Goal: Transaction & Acquisition: Book appointment/travel/reservation

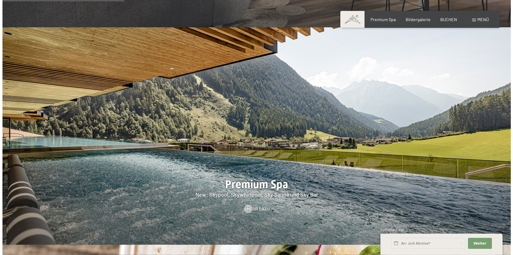
scroll to position [560, 0]
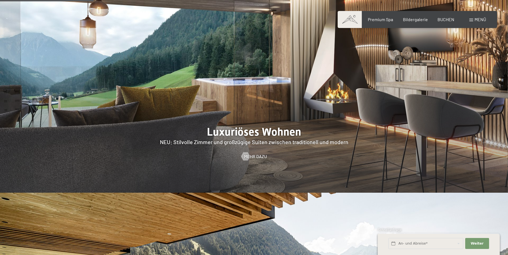
click at [480, 21] on span "Menü" at bounding box center [481, 19] width 12 height 5
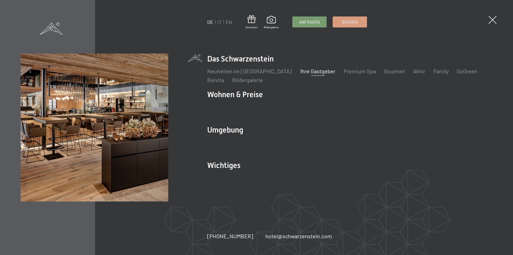
click at [303, 71] on link "Ihre Gastgeber" at bounding box center [317, 71] width 35 height 7
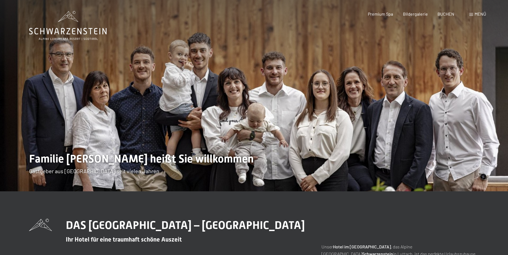
click at [472, 15] on span at bounding box center [472, 14] width 4 height 3
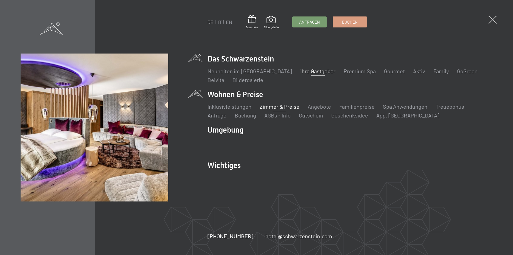
click at [268, 105] on link "Zimmer & Preise" at bounding box center [280, 106] width 40 height 7
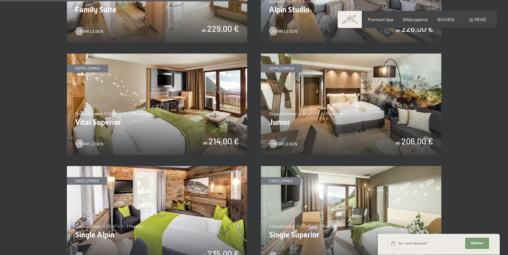
scroll to position [784, 0]
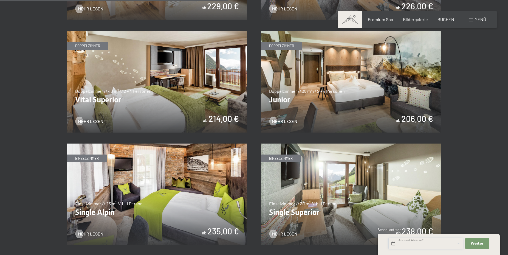
click at [422, 244] on input "text" at bounding box center [426, 243] width 75 height 11
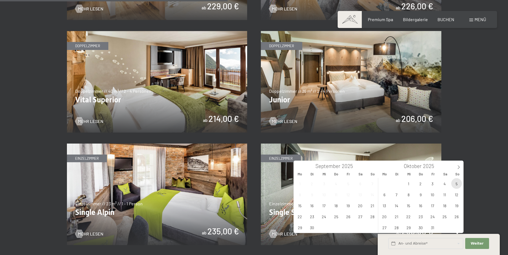
click at [457, 181] on span "5" at bounding box center [457, 183] width 11 height 11
click at [407, 194] on span "8" at bounding box center [409, 194] width 11 height 11
type input "So. [DATE] - Mi. [DATE]"
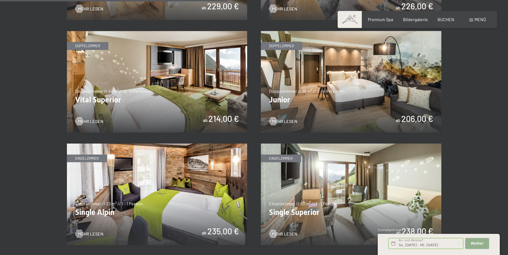
click at [480, 243] on span "Weiter" at bounding box center [477, 243] width 13 height 5
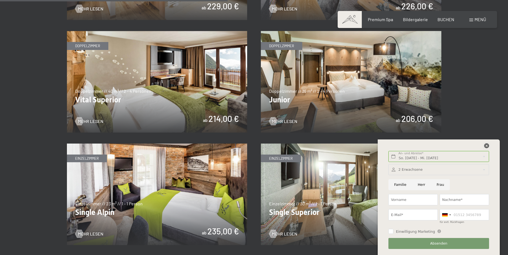
click at [486, 145] on icon at bounding box center [487, 145] width 5 height 5
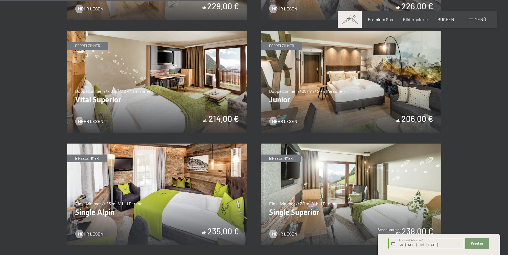
click at [169, 91] on img at bounding box center [157, 82] width 181 height 102
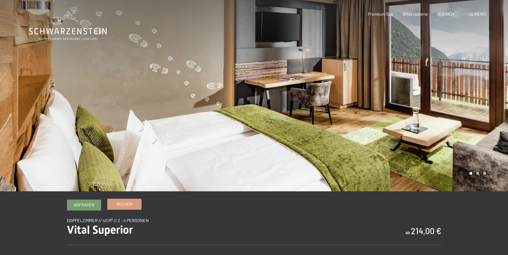
click at [127, 204] on span "Buchen" at bounding box center [125, 204] width 16 height 6
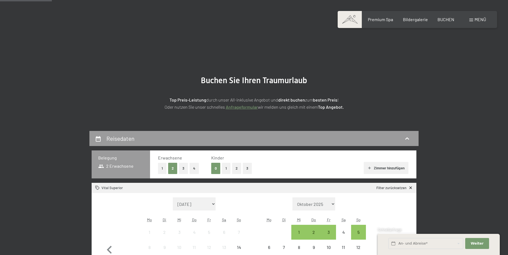
scroll to position [56, 0]
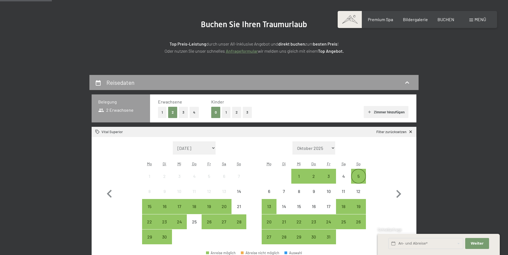
click at [357, 174] on div "5" at bounding box center [359, 181] width 14 height 14
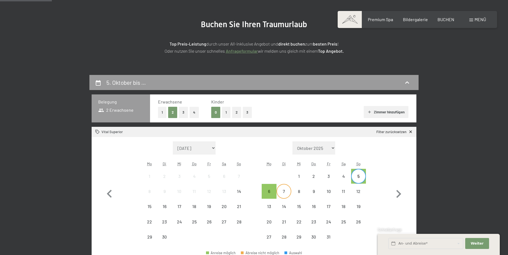
click at [285, 189] on div "7" at bounding box center [284, 196] width 14 height 14
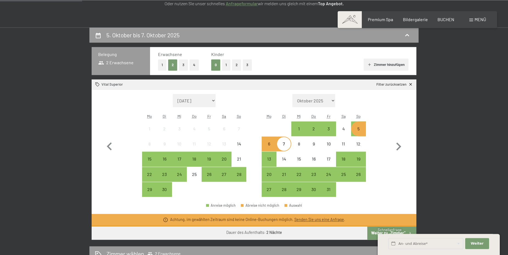
scroll to position [84, 0]
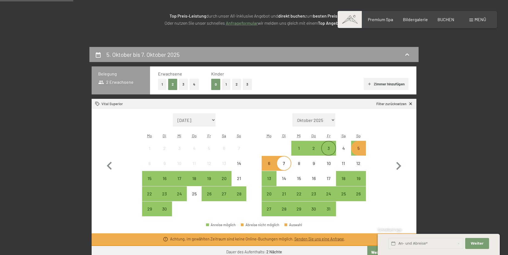
click at [330, 147] on div "3" at bounding box center [329, 153] width 14 height 14
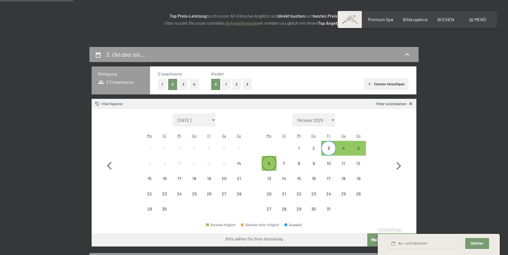
click at [269, 161] on div "6" at bounding box center [269, 163] width 14 height 14
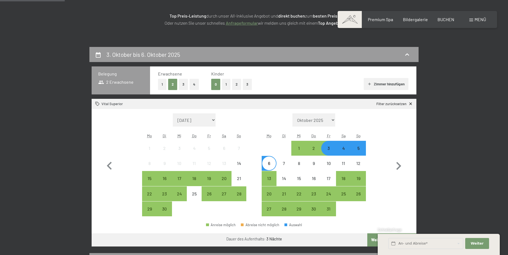
click at [360, 150] on div "5" at bounding box center [359, 153] width 14 height 14
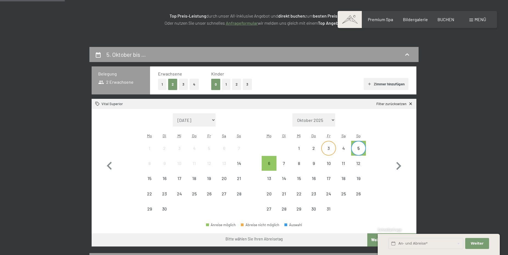
click at [329, 147] on div "3" at bounding box center [329, 153] width 14 height 14
click at [359, 146] on div "5" at bounding box center [359, 153] width 14 height 14
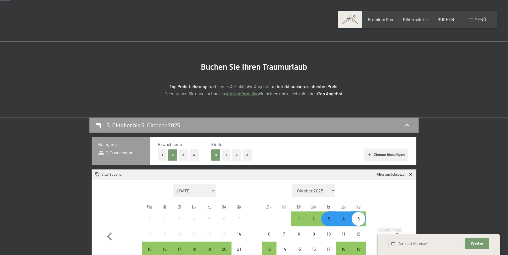
scroll to position [0, 0]
